Goal: Check status: Check status

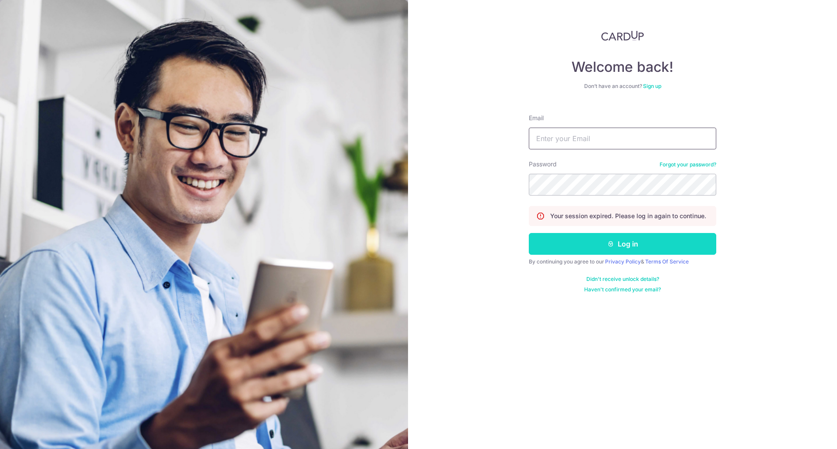
type input "[EMAIL_ADDRESS][DOMAIN_NAME]"
click at [588, 240] on button "Log in" at bounding box center [622, 244] width 187 height 22
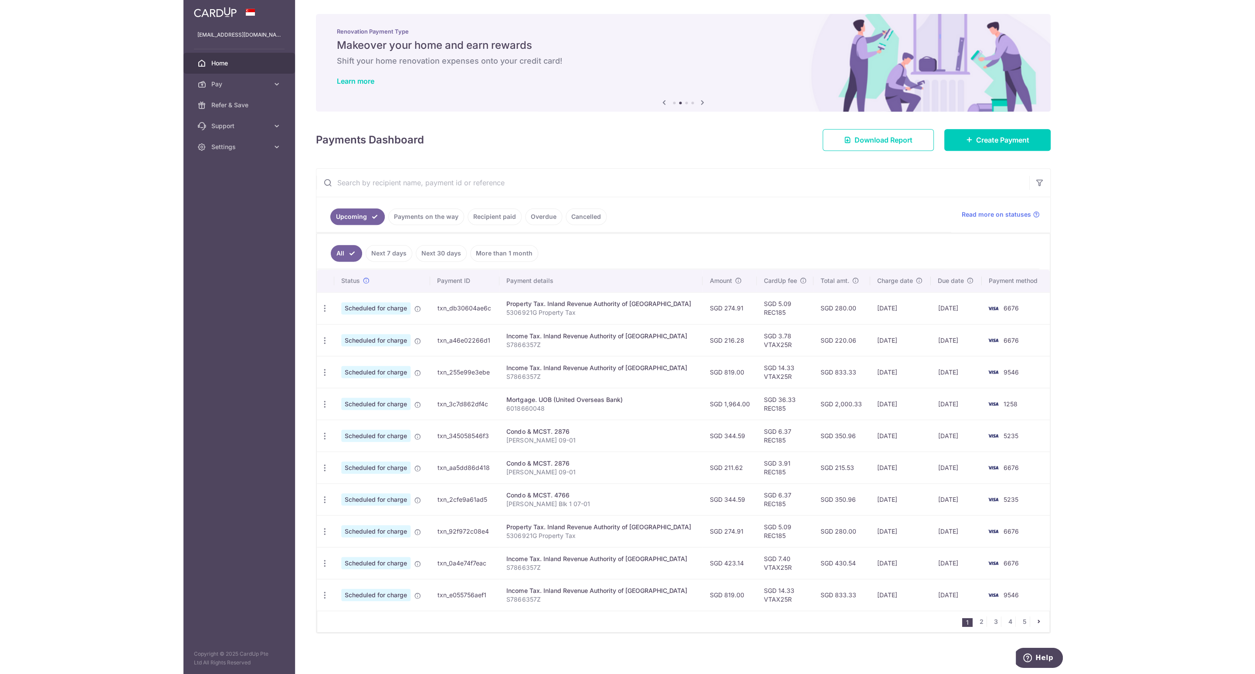
scroll to position [7, 0]
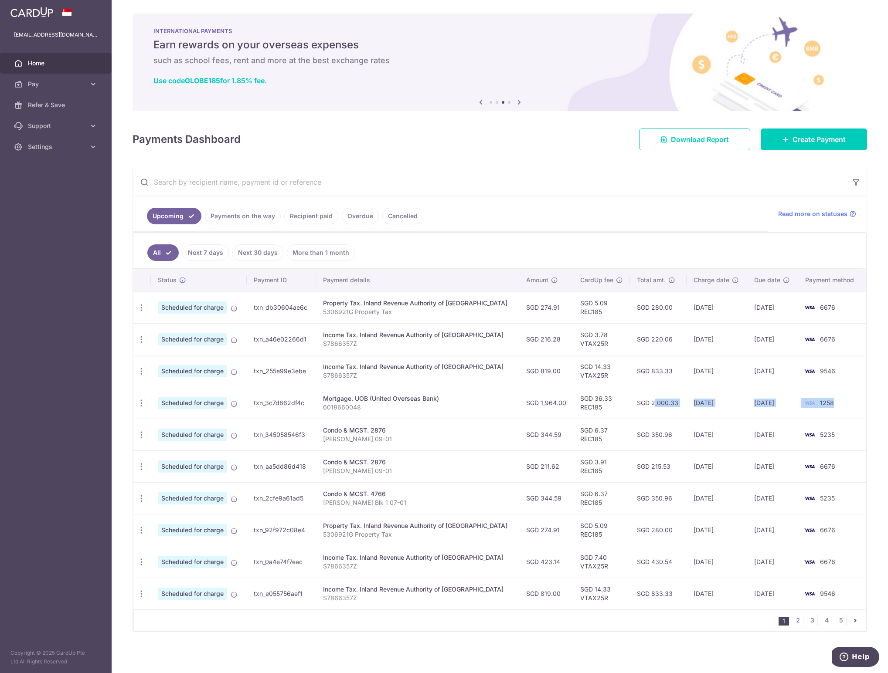
drag, startPoint x: 620, startPoint y: 400, endPoint x: 824, endPoint y: 399, distance: 204.4
click at [824, 399] on tr "Update payment Cancel payment Scheduled for charge txn_3c7d862df4c Mortgage. UO…" at bounding box center [499, 403] width 732 height 32
click at [607, 444] on td "SGD 6.37 REC185" at bounding box center [601, 435] width 57 height 32
drag, startPoint x: 605, startPoint y: 435, endPoint x: 834, endPoint y: 435, distance: 229.2
click at [834, 435] on tr "Update payment Cancel payment Scheduled for charge txn_345058546f3 Condo & MCST…" at bounding box center [499, 435] width 732 height 32
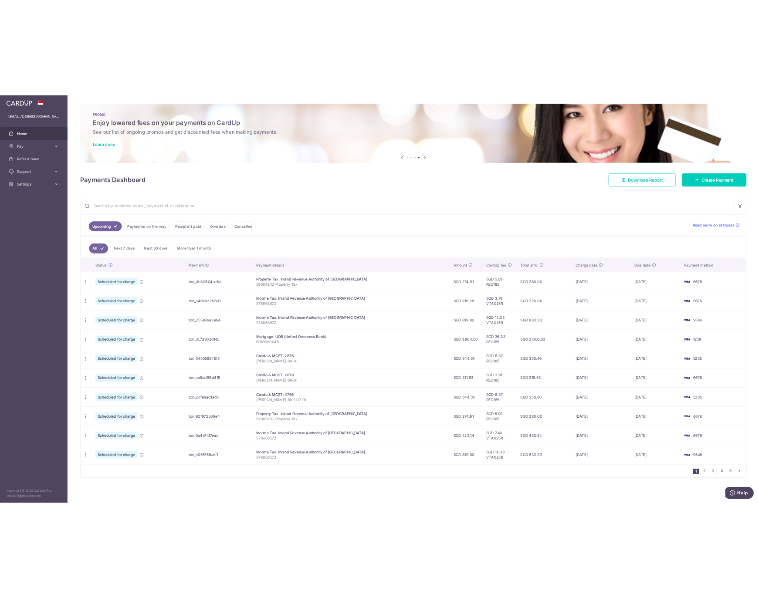
scroll to position [0, 0]
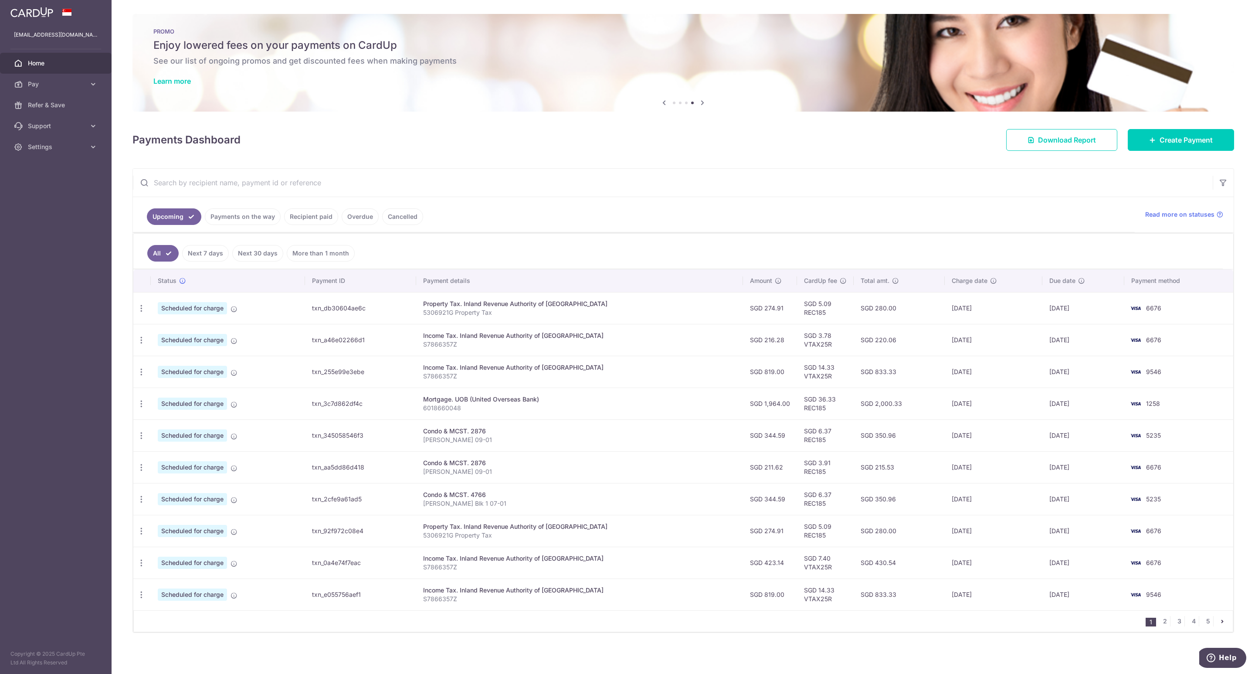
drag, startPoint x: 1037, startPoint y: 410, endPoint x: 1075, endPoint y: 409, distance: 38.3
click at [836, 409] on td "[DATE]" at bounding box center [1083, 403] width 82 height 32
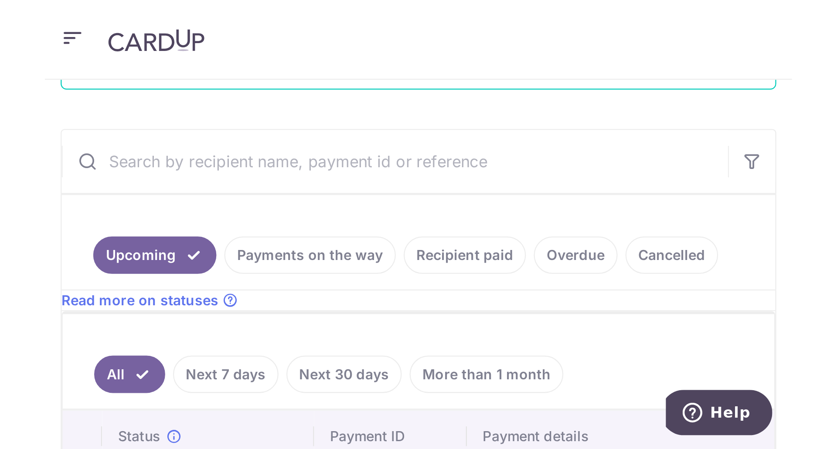
scroll to position [196, 0]
